Goal: Entertainment & Leisure: Browse casually

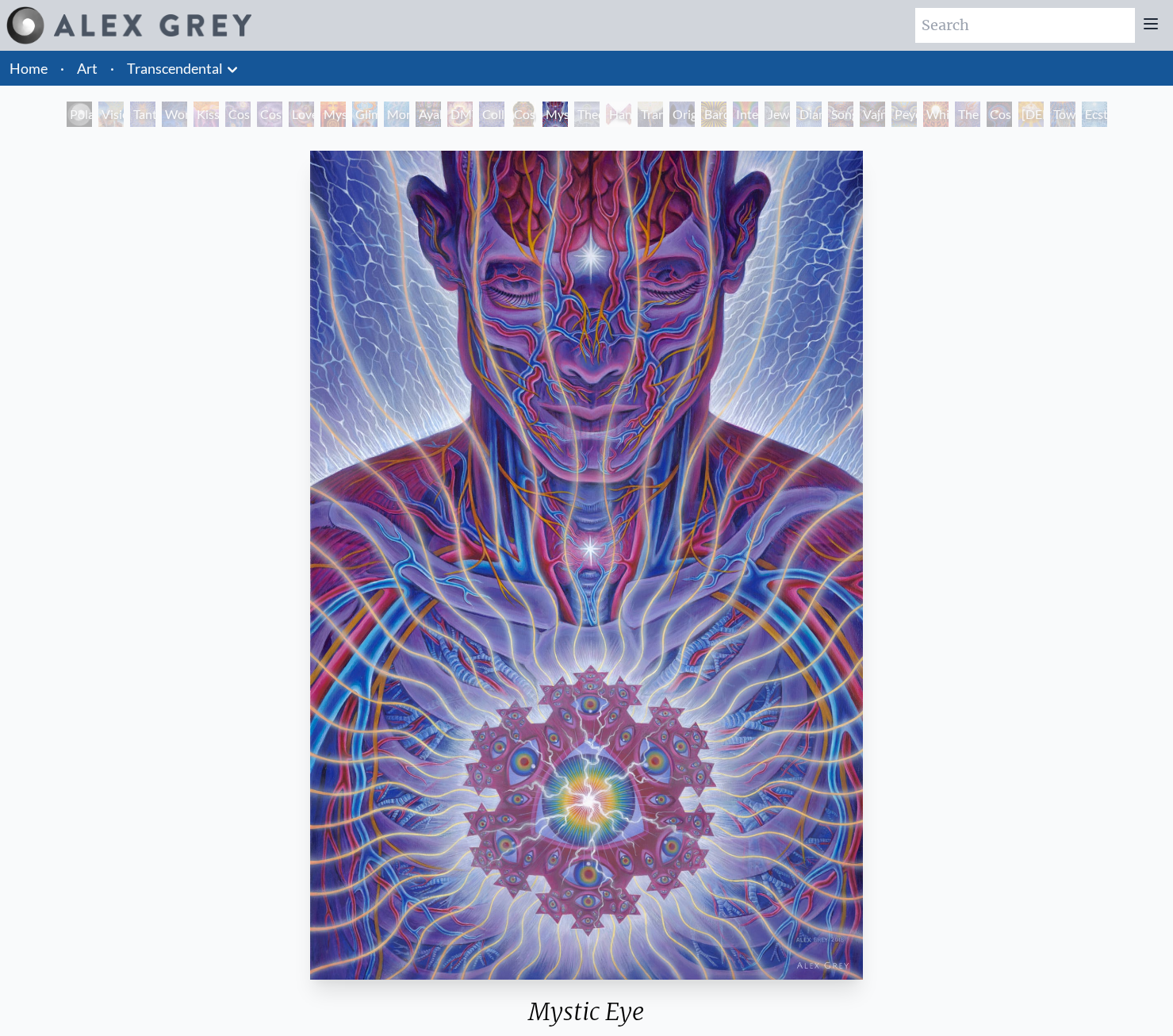
click at [71, 114] on div "Polar Unity Spiral" at bounding box center [79, 114] width 25 height 25
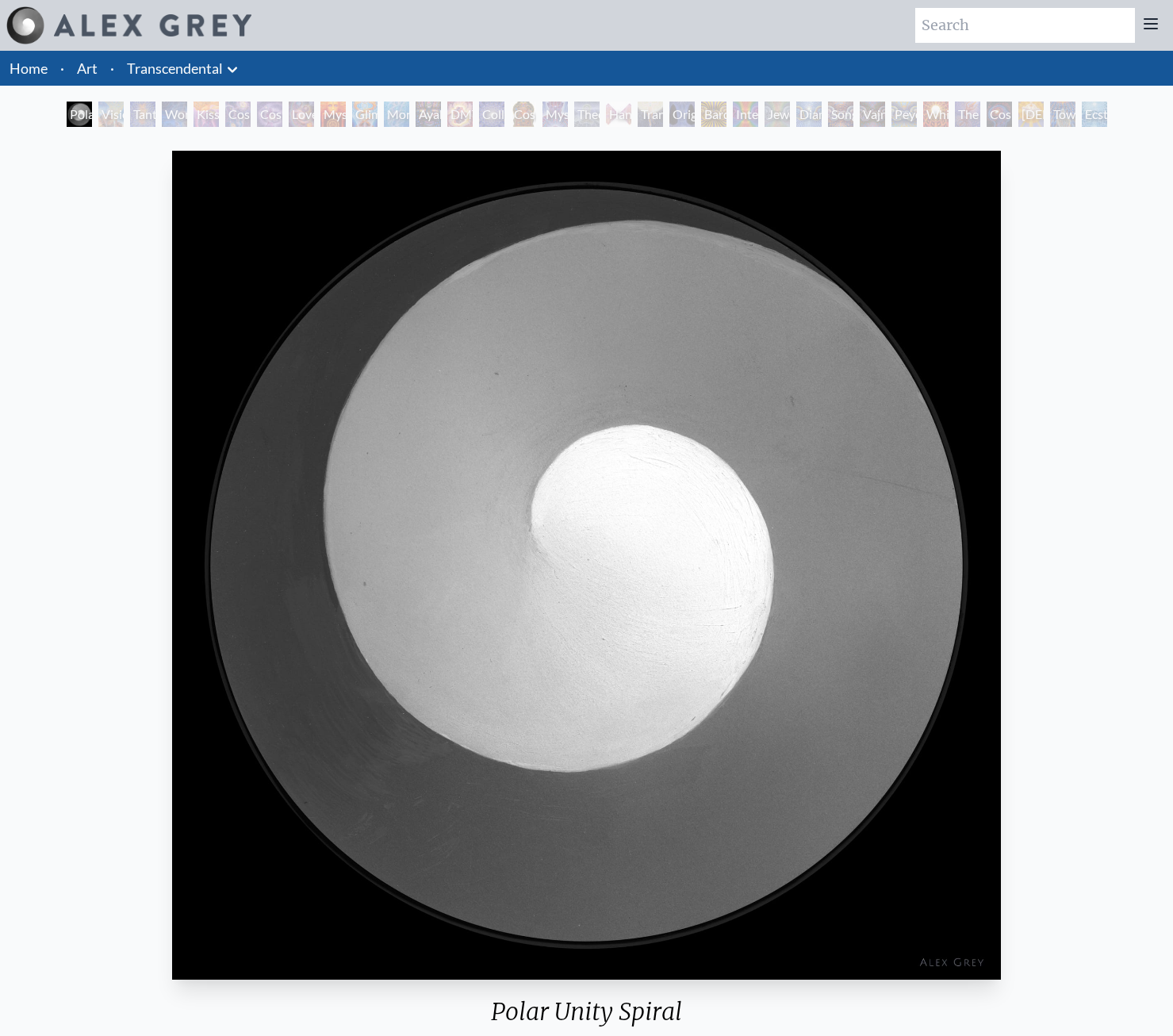
click at [305, 123] on div "Love is a Cosmic Force" at bounding box center [301, 114] width 25 height 25
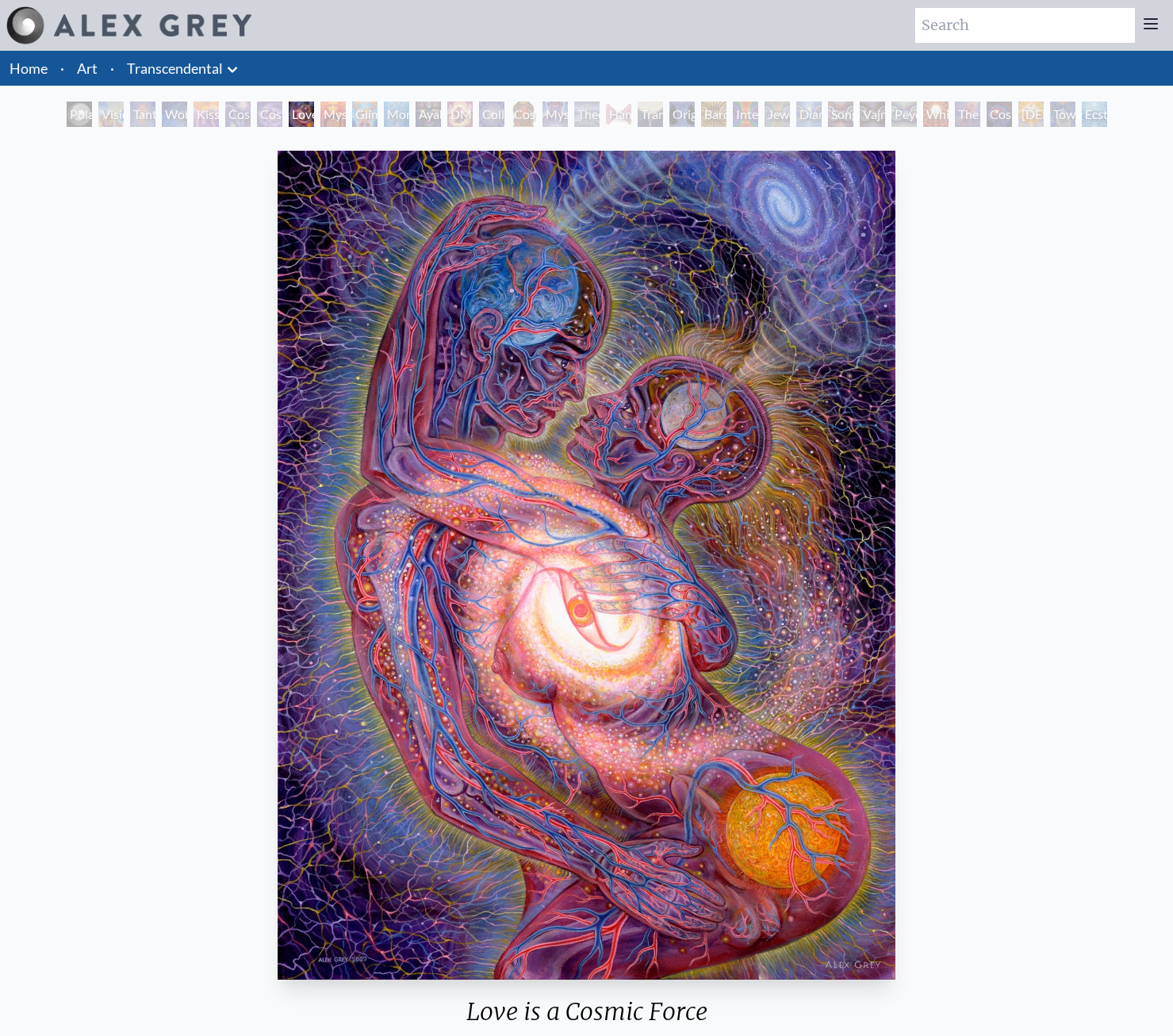
click at [441, 131] on div "Love is a Cosmic Force 2009, acrylic on canvas, 30 x 40 in. Visit the CoSM Shop…" at bounding box center [586, 835] width 1173 height 1408
click at [443, 123] on div "Polar Unity Spiral Visionary Origin of Language Tantra Wonder Kiss of the [MEDI…" at bounding box center [587, 116] width 1047 height 30
click at [447, 119] on div "DMT - The Spirit Molecule" at bounding box center [460, 114] width 25 height 25
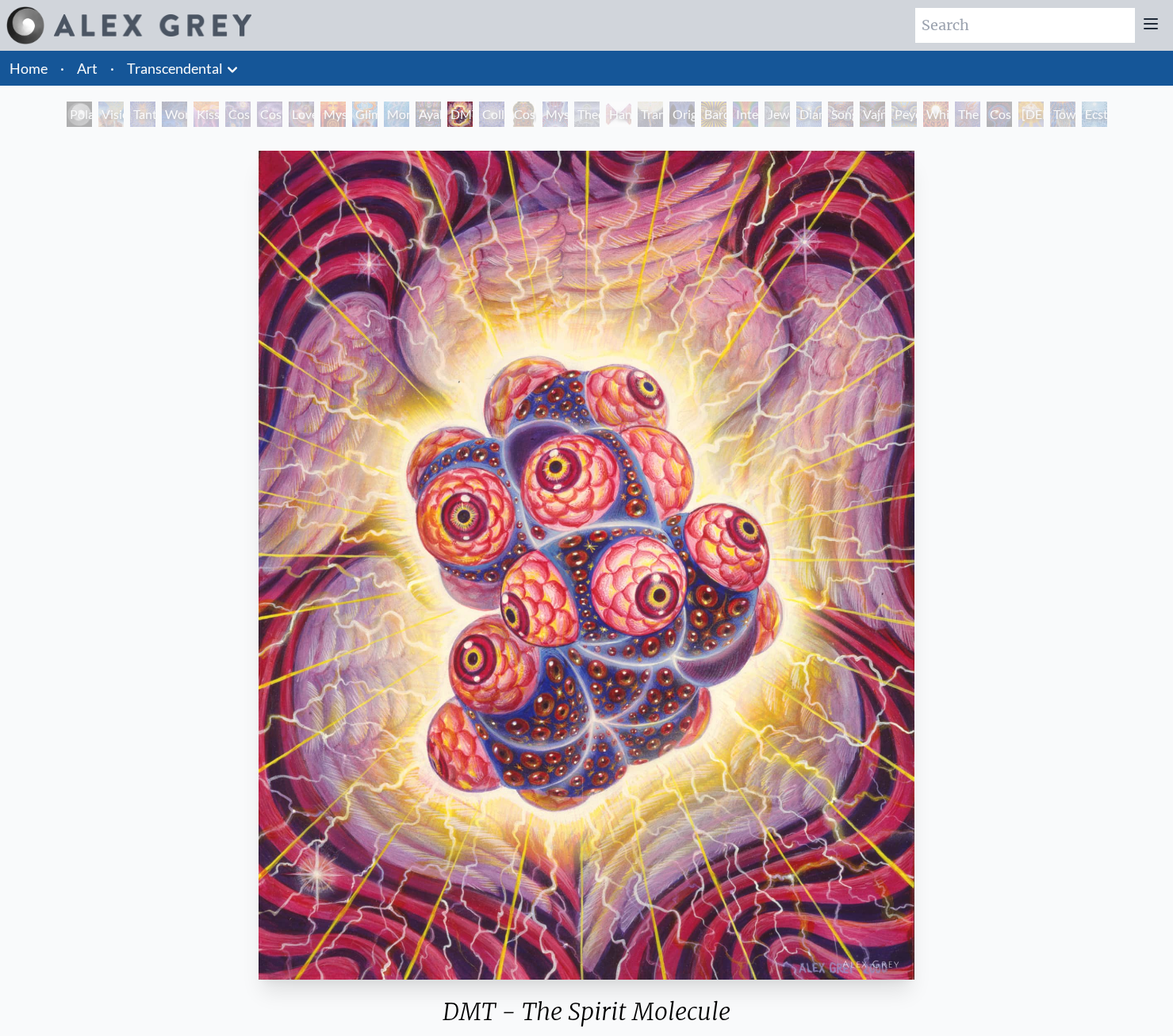
click at [567, 113] on div "Mystic Eye" at bounding box center [555, 114] width 25 height 25
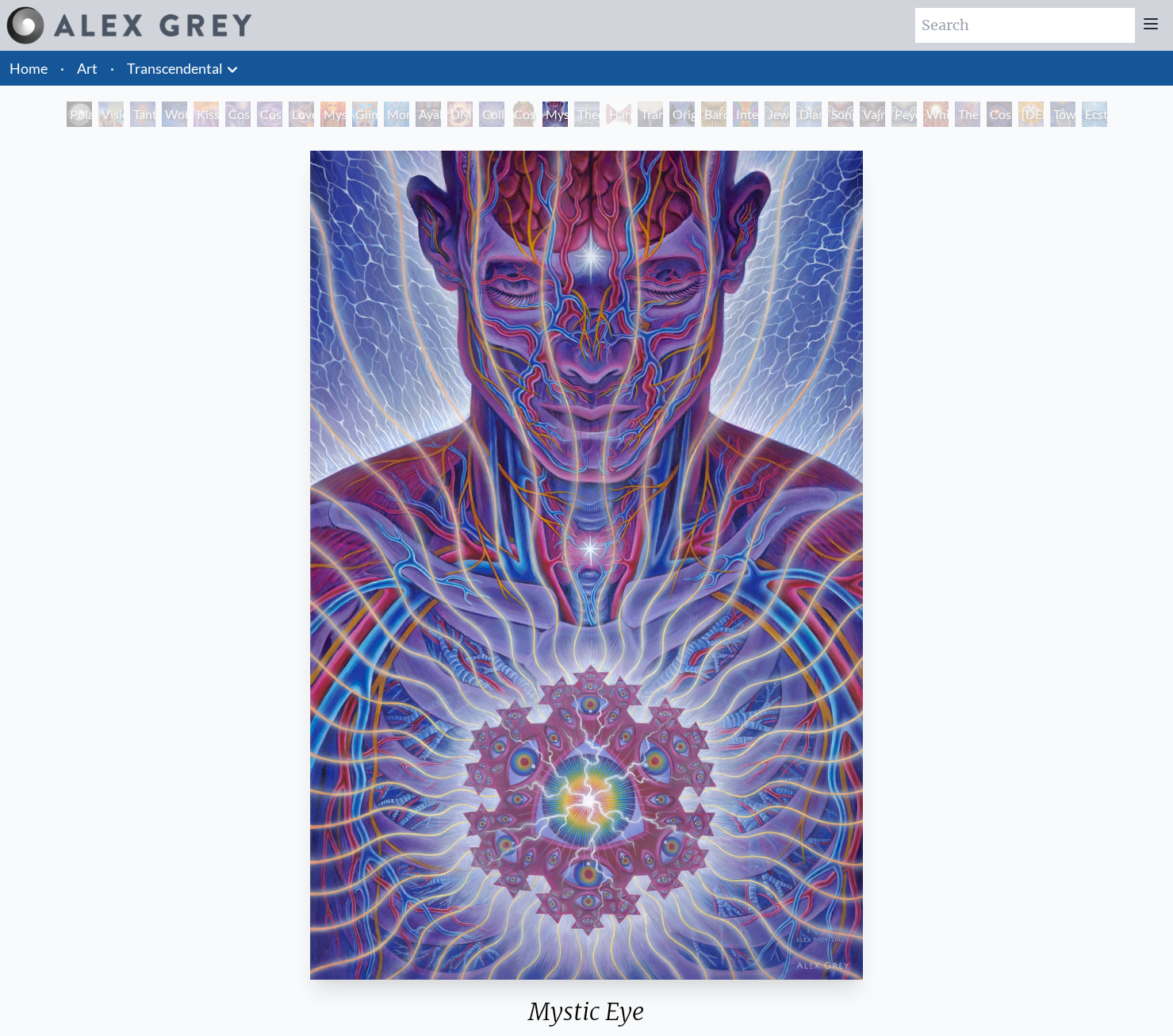
click at [626, 112] on div "Hands that See" at bounding box center [619, 114] width 25 height 25
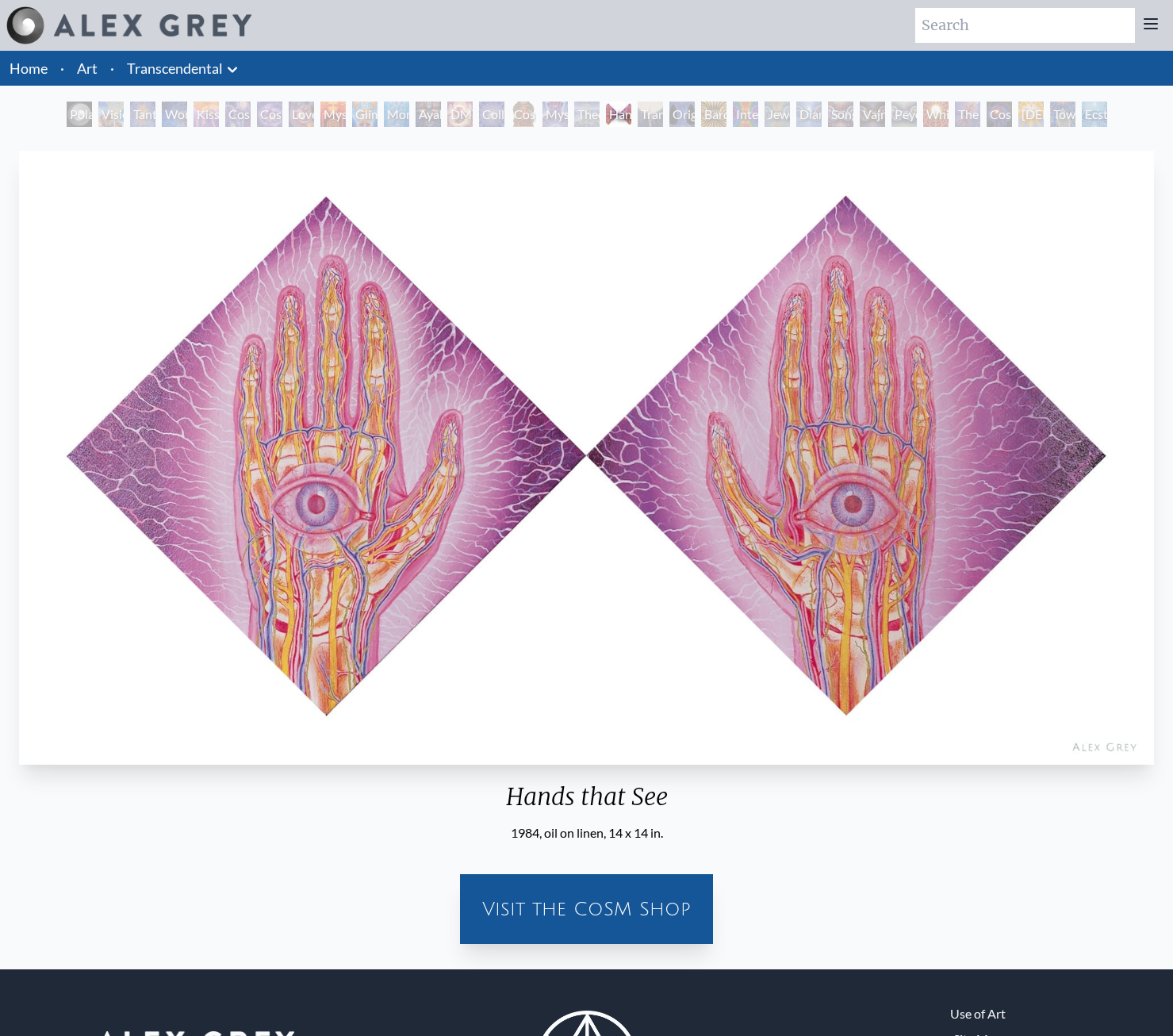
click at [705, 116] on div "Bardo Being" at bounding box center [713, 114] width 25 height 25
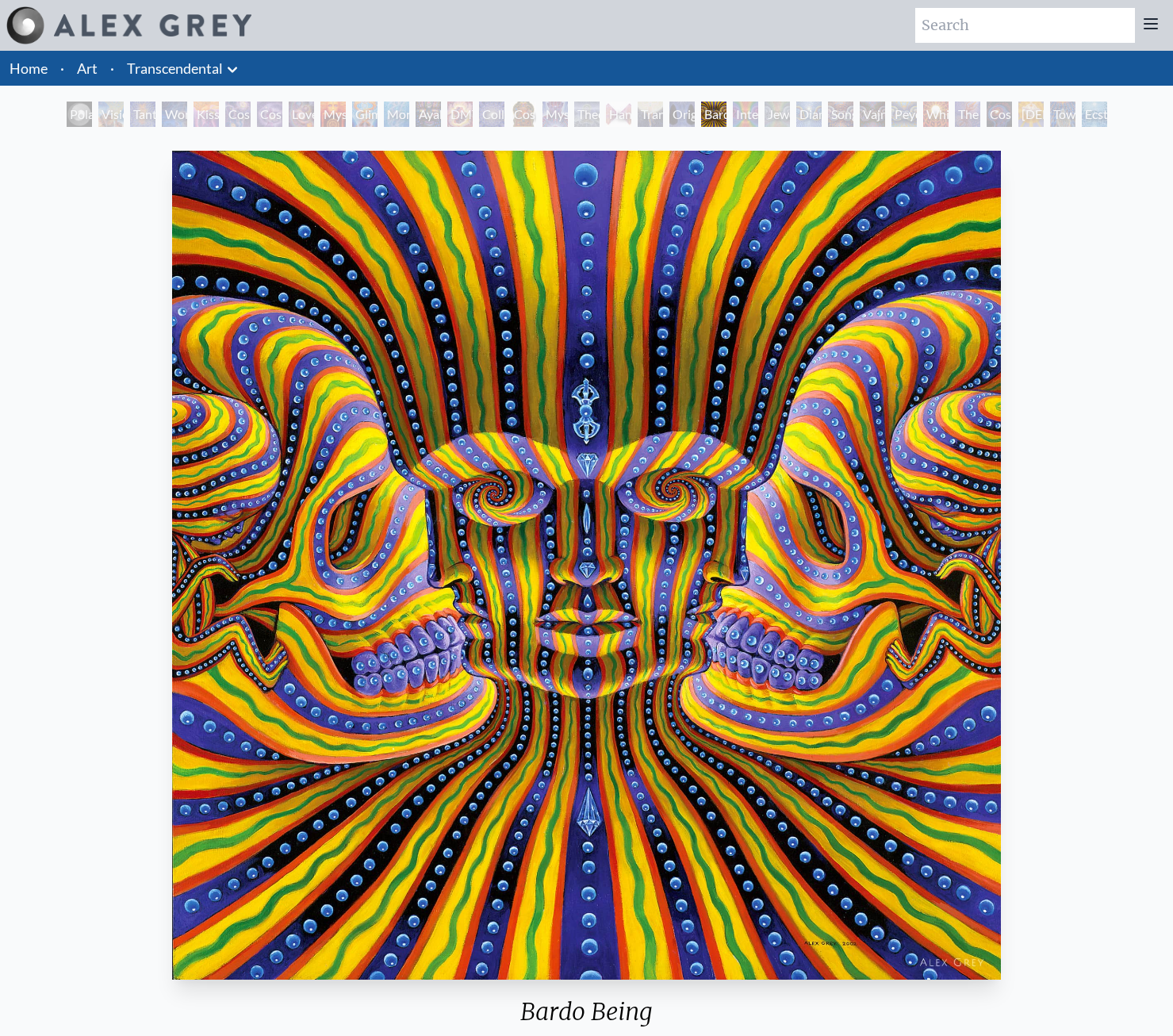
click at [774, 116] on div "Jewel Being" at bounding box center [777, 114] width 25 height 25
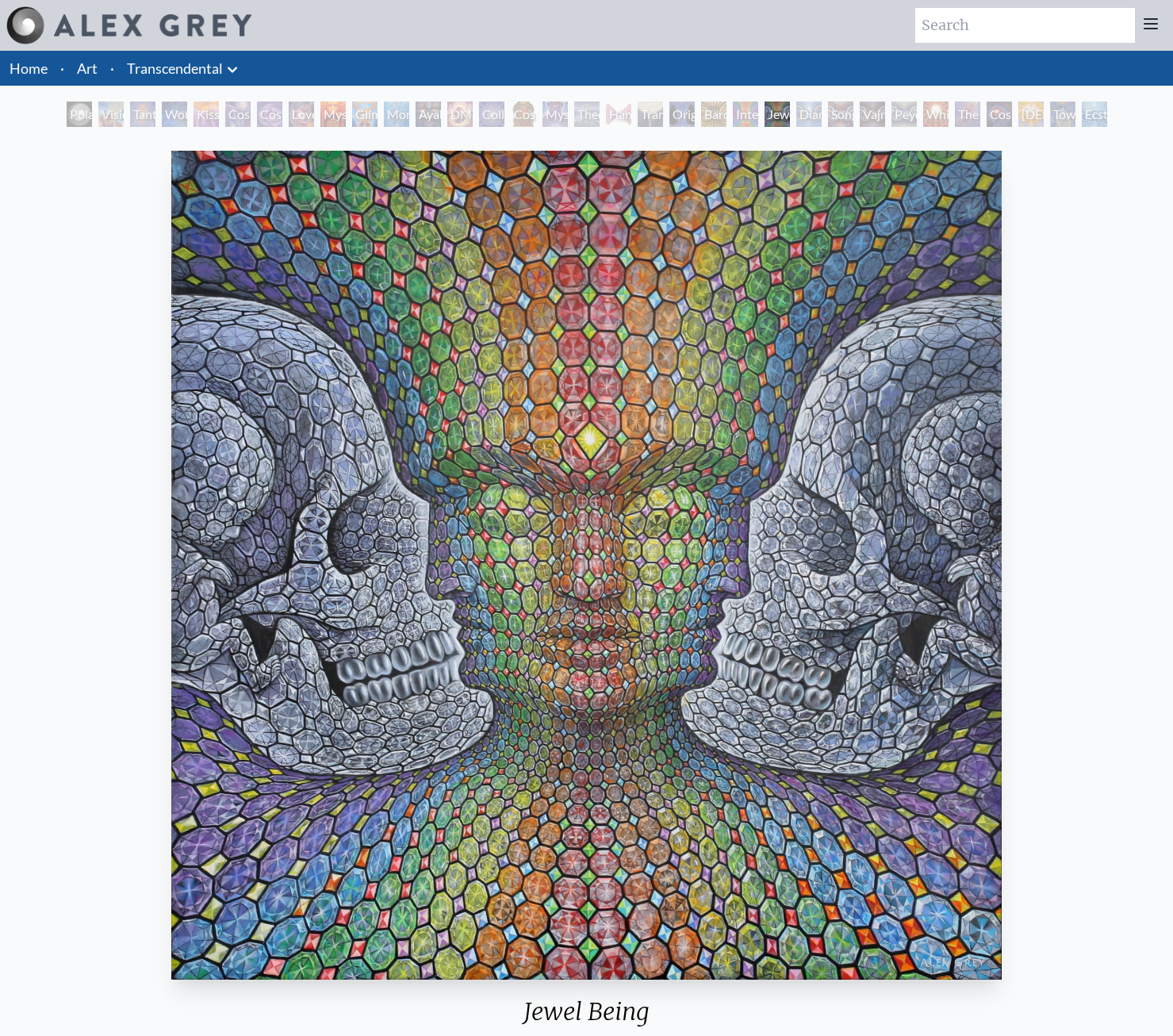
click at [829, 110] on div "Song of Vajra Being" at bounding box center [841, 114] width 25 height 25
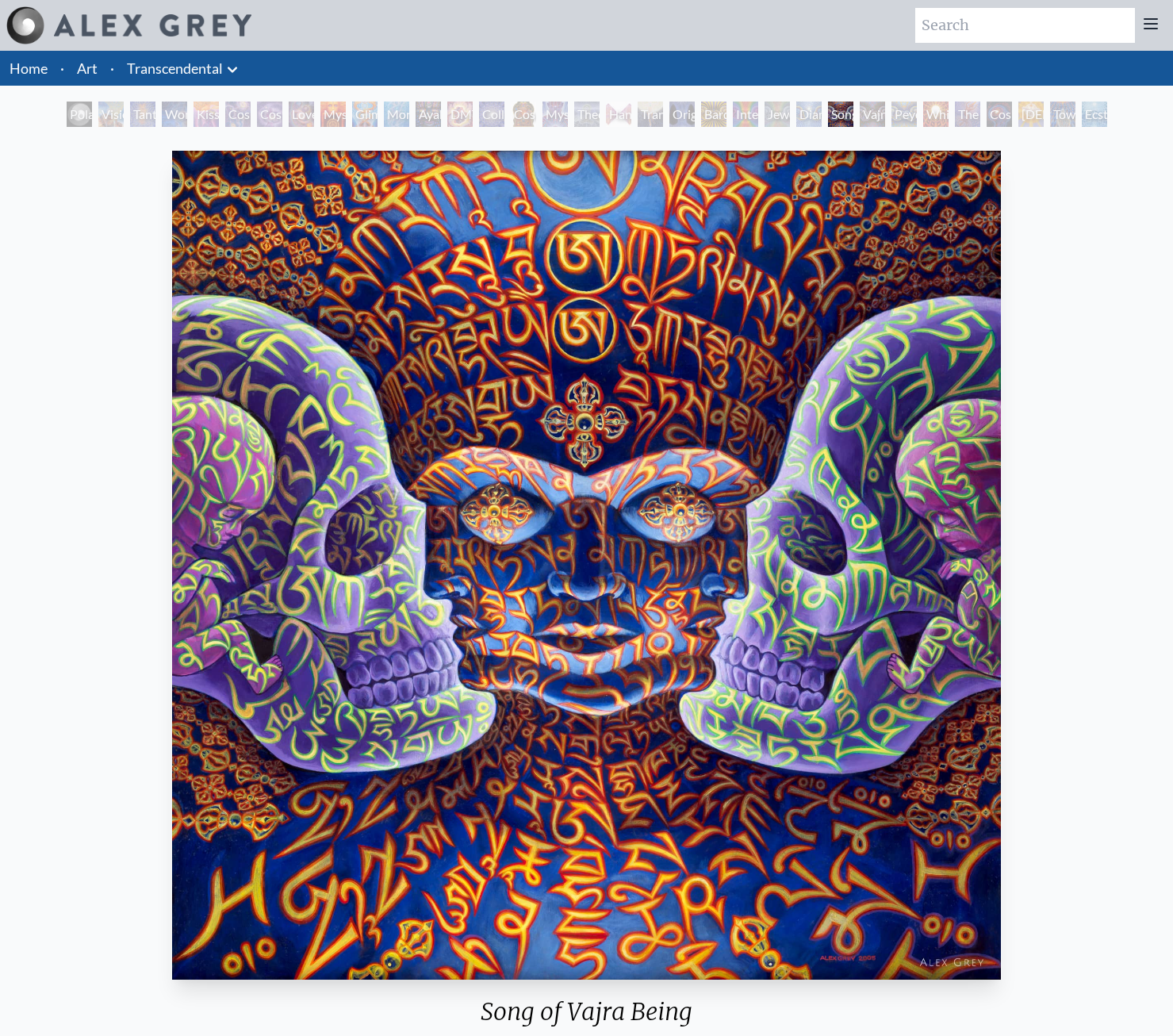
click at [853, 109] on div "Song of Vajra Being" at bounding box center [841, 114] width 25 height 25
click at [871, 113] on div "Vajra Being" at bounding box center [873, 114] width 25 height 25
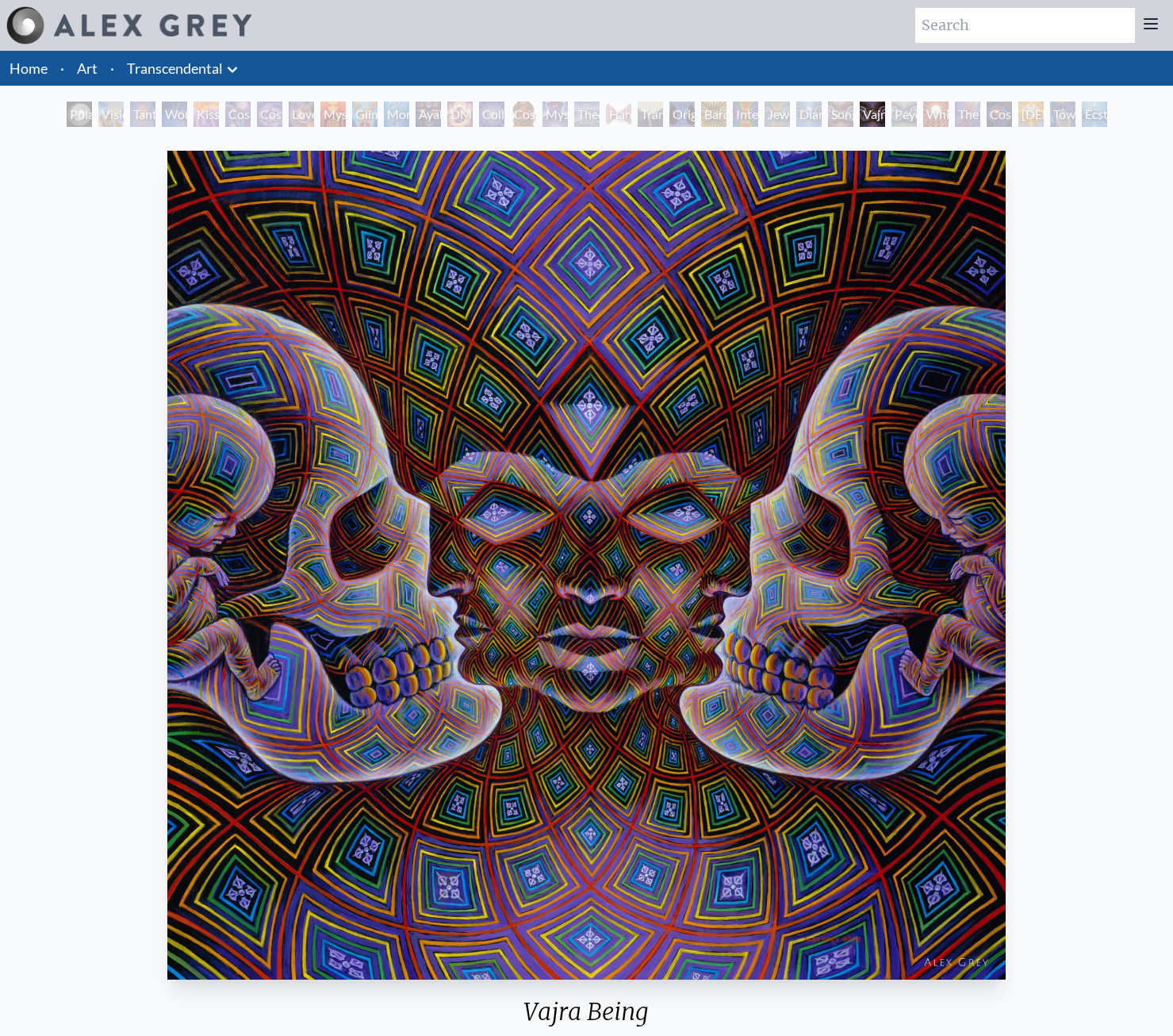
click at [928, 114] on div "White Light" at bounding box center [936, 114] width 25 height 25
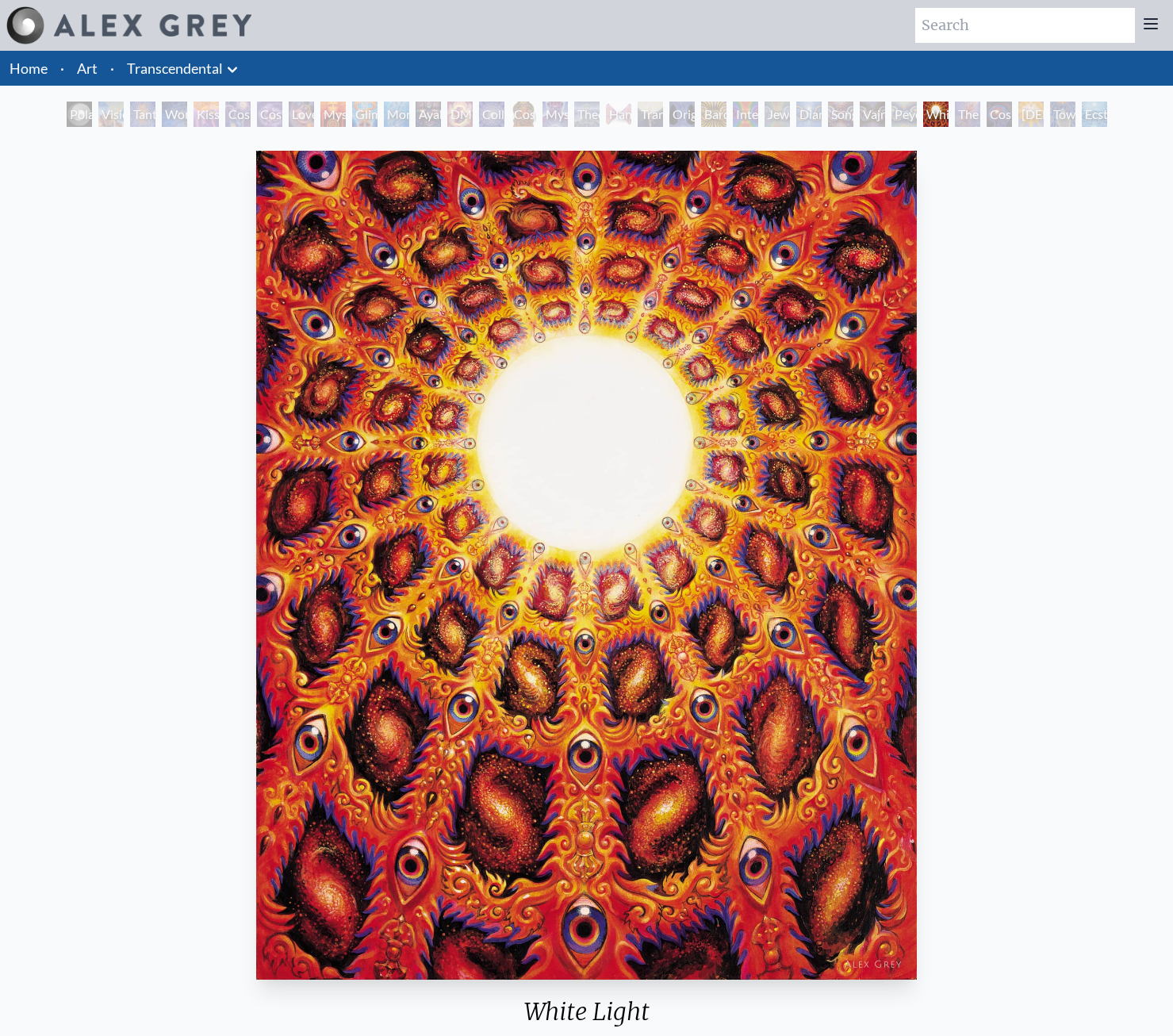
click at [995, 114] on div "Cosmic Consciousness" at bounding box center [999, 114] width 25 height 25
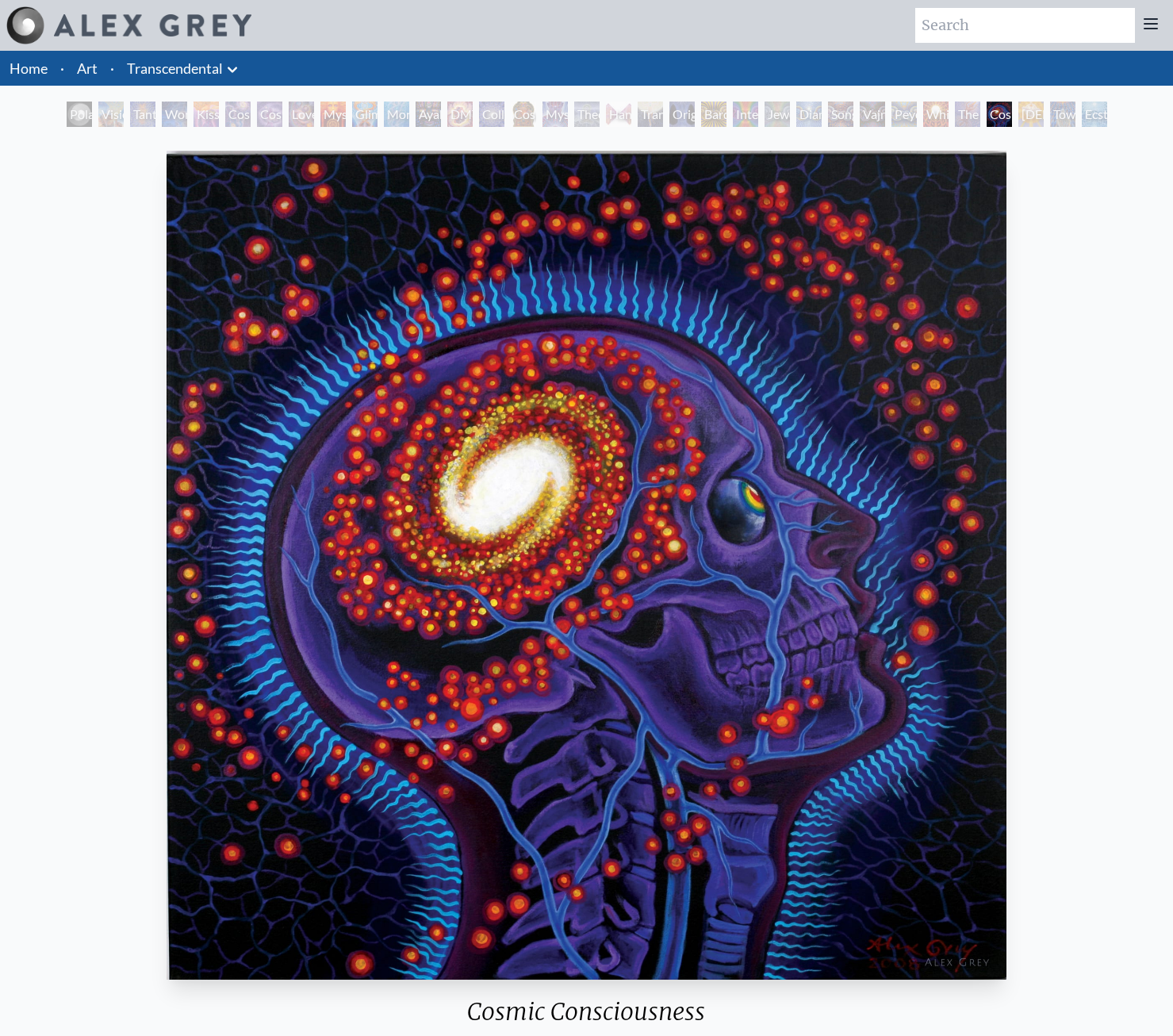
click at [1075, 112] on div "Toward the One" at bounding box center [1063, 114] width 25 height 25
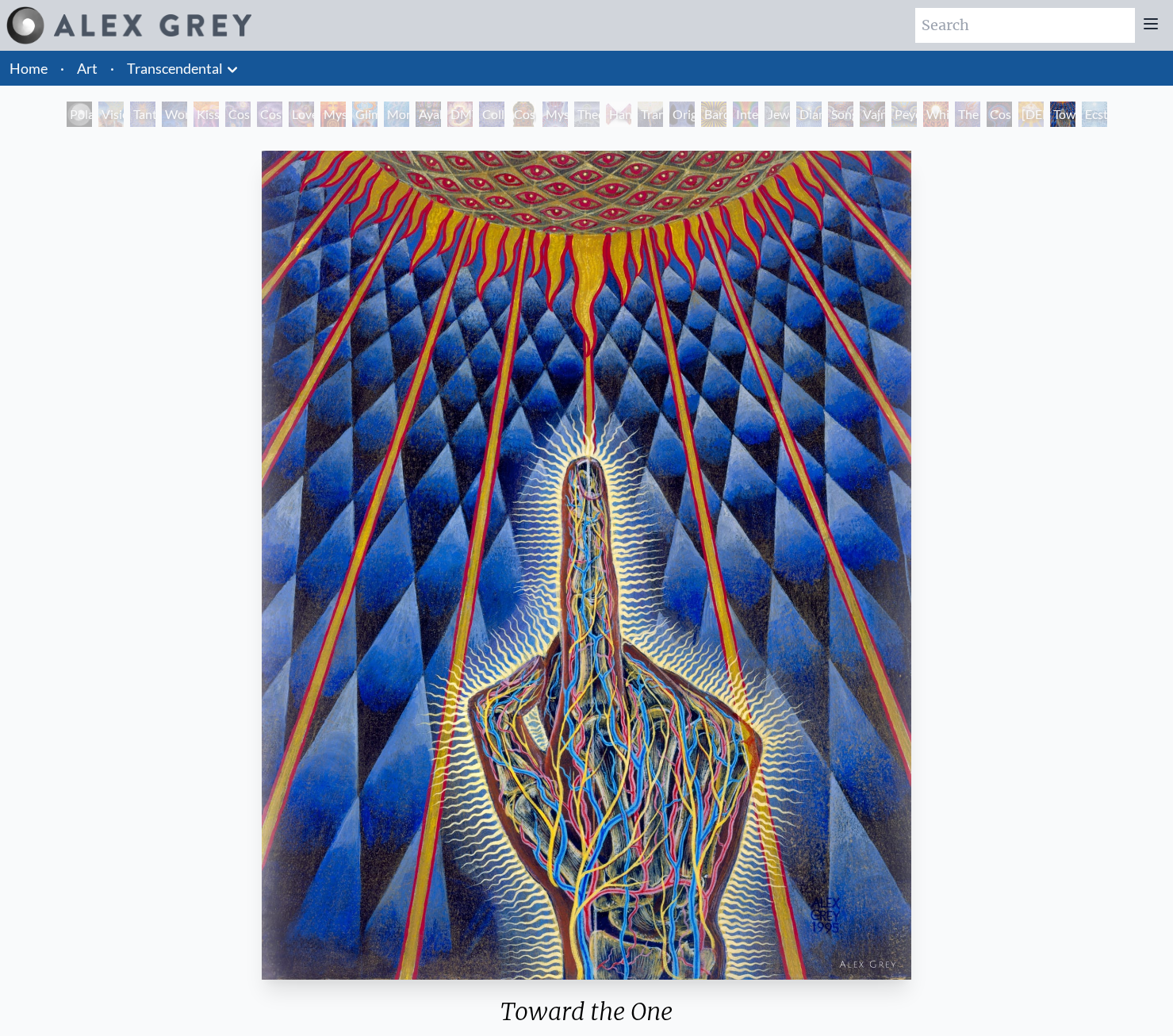
click at [1082, 112] on div "Ecstasy" at bounding box center [1095, 114] width 25 height 25
